Goal: Task Accomplishment & Management: Complete application form

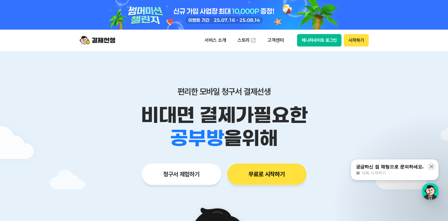
click at [363, 38] on button "시작하기" at bounding box center [356, 40] width 25 height 12
click at [177, 169] on button "청구서 체험하기" at bounding box center [181, 173] width 79 height 21
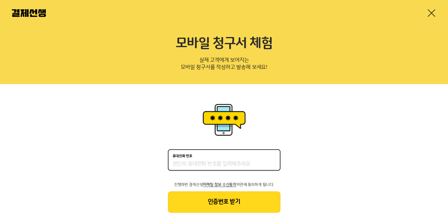
click at [184, 165] on input "휴대전화 번호" at bounding box center [224, 163] width 103 height 7
type input "01063608986"
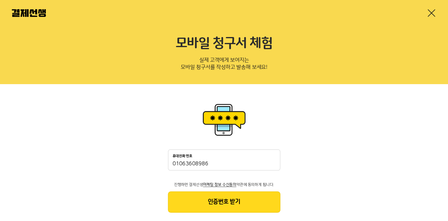
click at [216, 201] on button "인증번호 받기" at bounding box center [224, 201] width 112 height 21
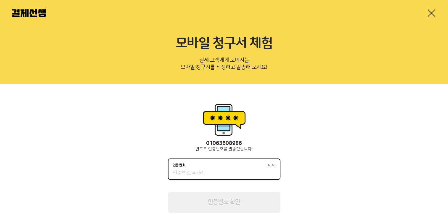
click at [239, 171] on input "인증번호 02:45" at bounding box center [224, 173] width 103 height 7
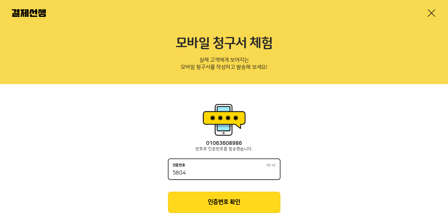
type input "5804"
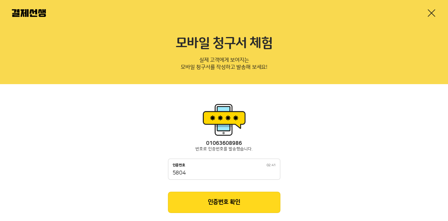
click at [240, 197] on button "인증번호 확인" at bounding box center [224, 202] width 112 height 21
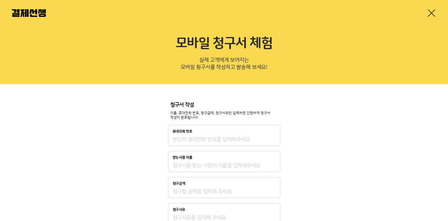
type input "01063608986"
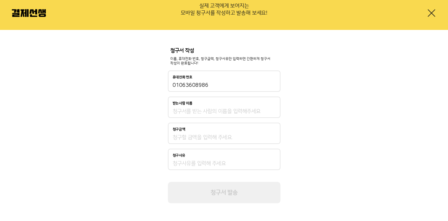
scroll to position [54, 0]
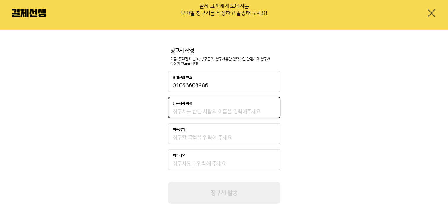
click at [245, 113] on input "받는사람 이름" at bounding box center [224, 111] width 103 height 7
type input "차은경"
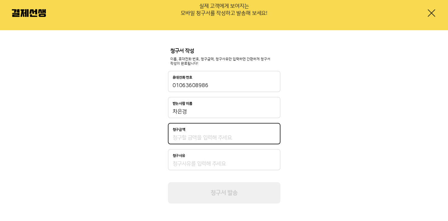
click at [188, 139] on input "청구금액" at bounding box center [224, 137] width 103 height 7
type input "179,000"
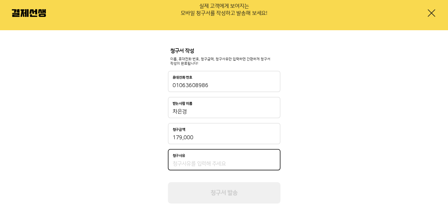
click at [190, 160] on input "청구사유" at bounding box center [224, 163] width 103 height 7
type input "ㄱ"
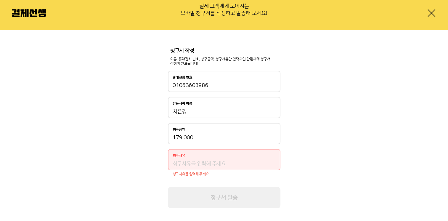
drag, startPoint x: 180, startPoint y: 171, endPoint x: 181, endPoint y: 168, distance: 3.7
click at [181, 168] on div "청구사유" at bounding box center [224, 159] width 112 height 21
type input "ㅇ"
click at [182, 162] on input "ㅇ" at bounding box center [224, 163] width 103 height 7
type input "ㄱ"
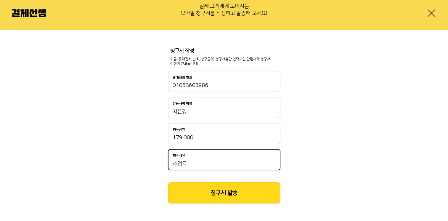
type input "수업료"
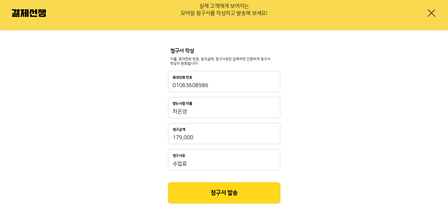
click at [206, 190] on button "청구서 발송" at bounding box center [224, 192] width 112 height 21
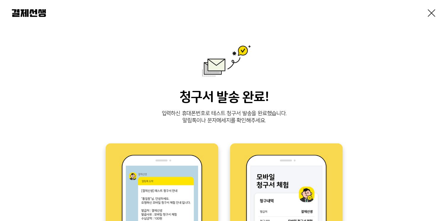
click at [433, 12] on link at bounding box center [431, 12] width 9 height 9
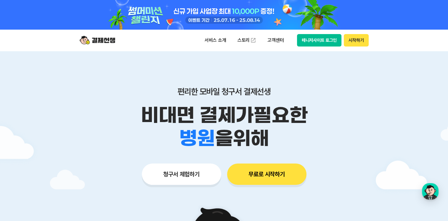
click at [303, 38] on button "매니저사이트 로그인" at bounding box center [319, 40] width 45 height 12
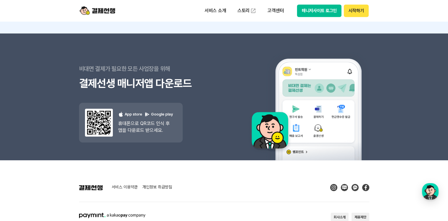
scroll to position [5350, 0]
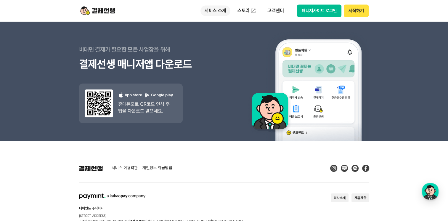
click at [218, 12] on p "서비스 소개" at bounding box center [215, 10] width 30 height 11
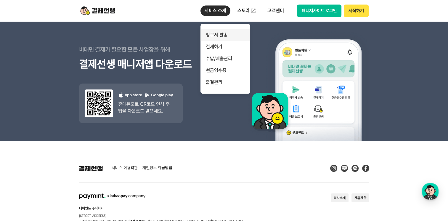
click at [213, 38] on link "청구서 발송" at bounding box center [225, 35] width 50 height 12
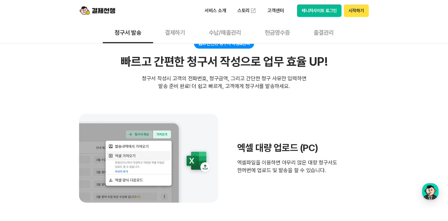
scroll to position [112, 0]
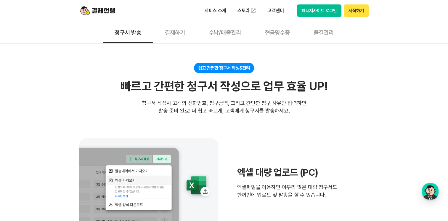
click at [323, 13] on button "매니저사이트 로그인" at bounding box center [319, 10] width 45 height 12
